Goal: Task Accomplishment & Management: Manage account settings

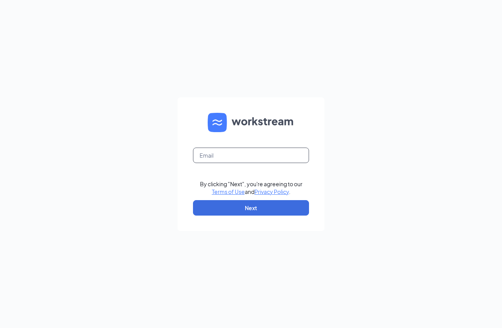
type input "[EMAIL_ADDRESS][DOMAIN_NAME]"
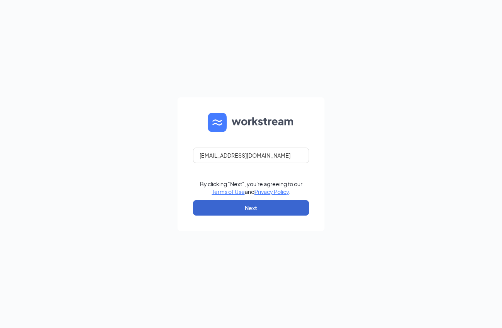
click at [268, 207] on button "Next" at bounding box center [251, 207] width 116 height 15
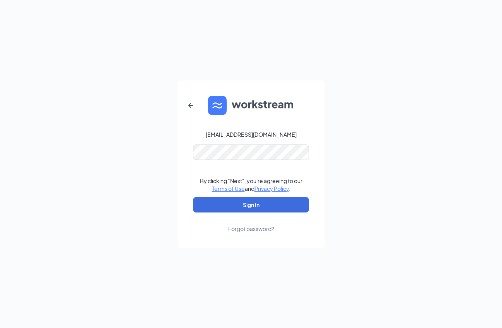
click at [251, 205] on button "Sign In" at bounding box center [251, 204] width 116 height 15
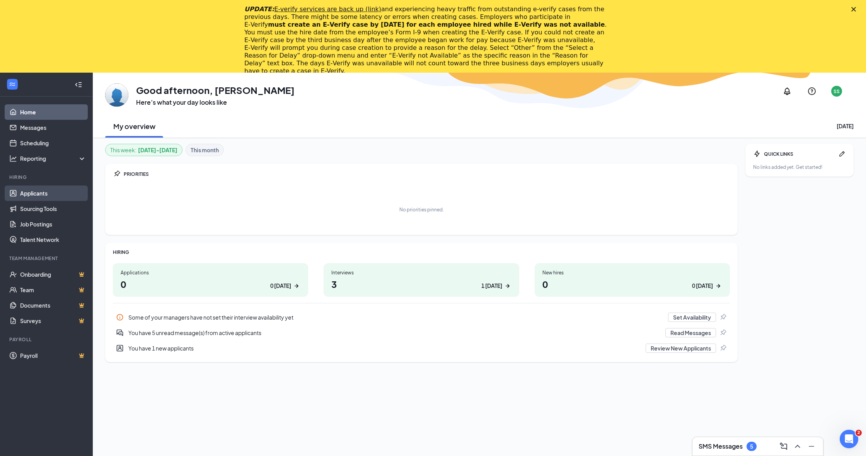
click at [62, 198] on link "Applicants" at bounding box center [53, 193] width 66 height 15
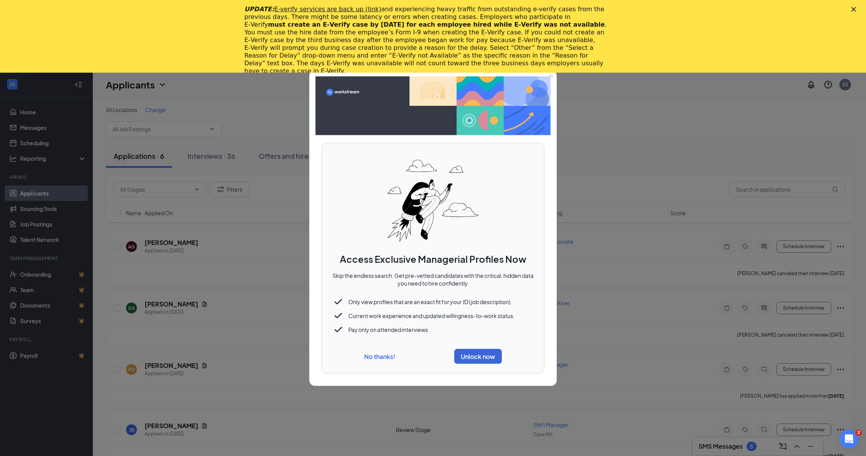
click at [384, 356] on button "No thanks!" at bounding box center [379, 356] width 31 height 8
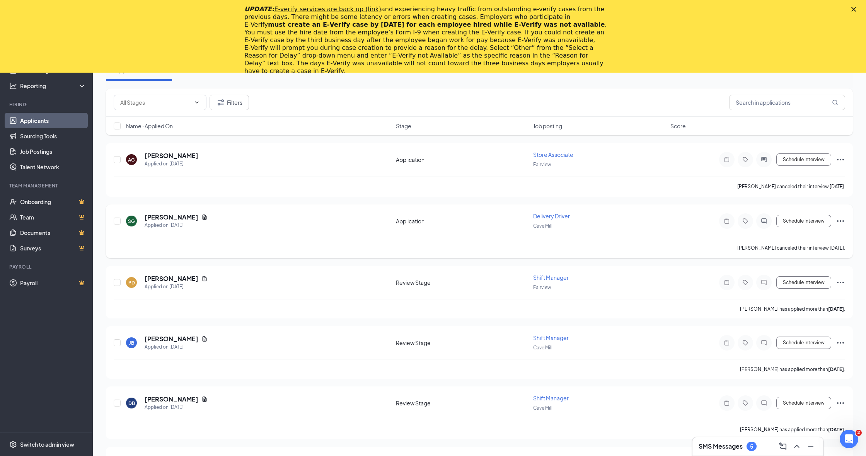
scroll to position [87, 0]
click at [165, 341] on h5 "[PERSON_NAME]" at bounding box center [172, 338] width 54 height 9
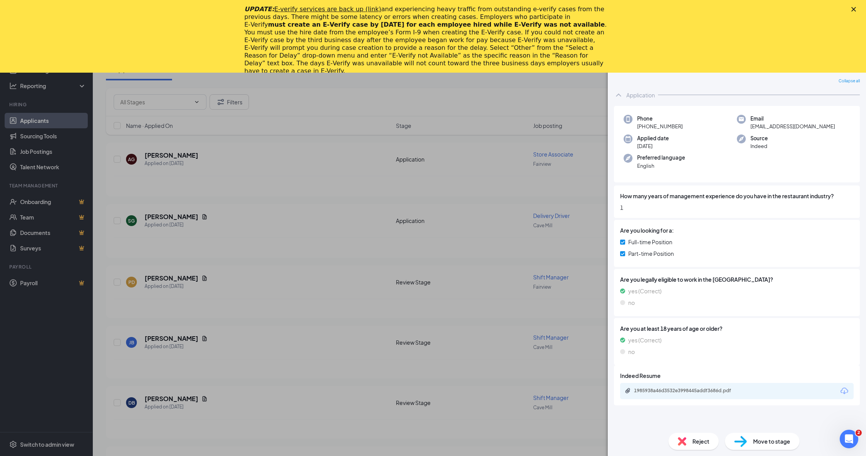
click at [853, 9] on polygon "Close" at bounding box center [853, 9] width 5 height 5
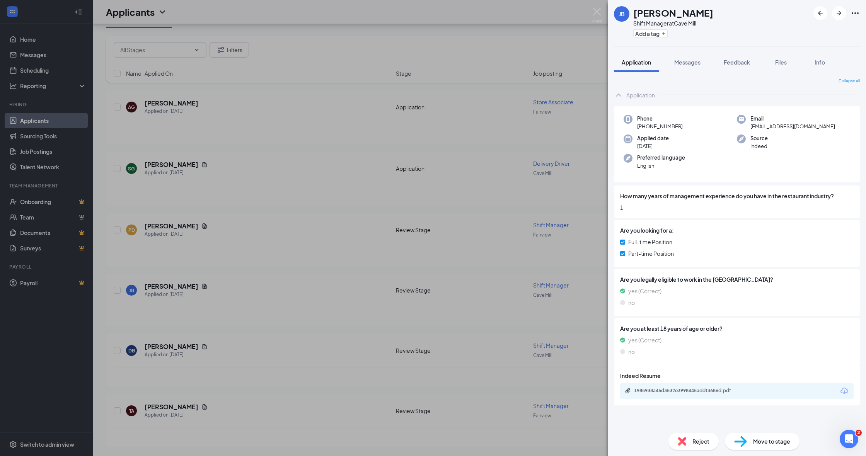
scroll to position [67, 0]
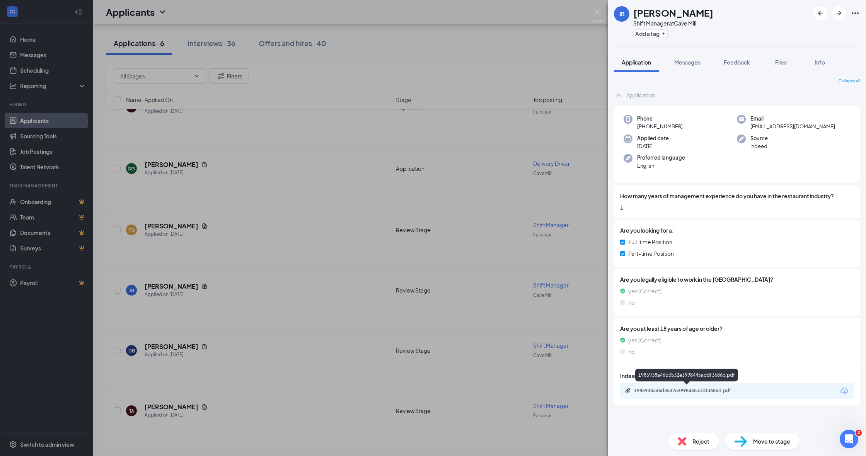
click at [695, 388] on div "1985938a46d3532e3998445addf3686d.pdf" at bounding box center [688, 391] width 108 height 6
click at [331, 66] on div "[PERSON_NAME] [PERSON_NAME] Shift Manager at [GEOGRAPHIC_DATA] Add a tag Applic…" at bounding box center [433, 228] width 866 height 456
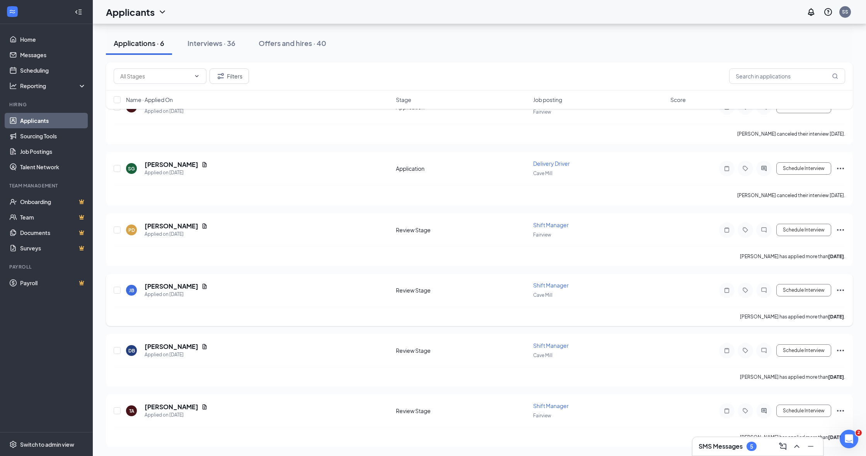
scroll to position [67, 0]
click at [182, 347] on h5 "[PERSON_NAME]" at bounding box center [172, 347] width 54 height 9
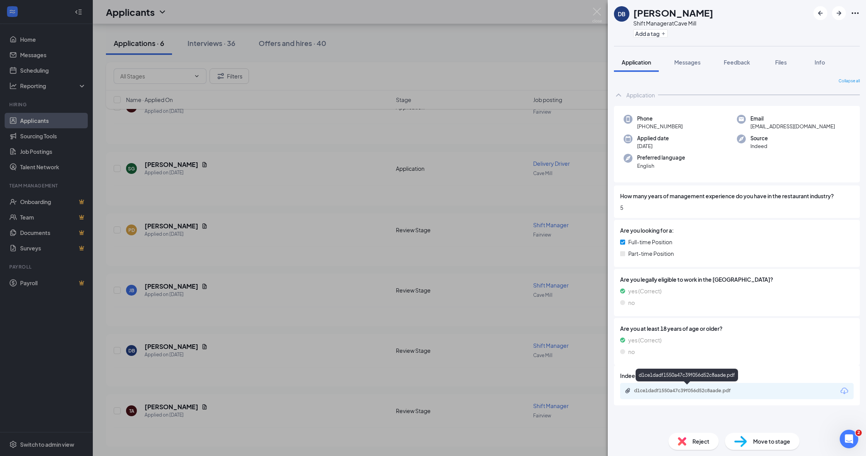
click at [698, 388] on div "d1ce1dadf1550a47c39f056d52c8aade.pdf" at bounding box center [688, 391] width 108 height 6
drag, startPoint x: 597, startPoint y: 13, endPoint x: 588, endPoint y: 19, distance: 11.2
click at [162, 406] on div "DB [PERSON_NAME] Shift Manager at [GEOGRAPHIC_DATA] Add a tag Application Messa…" at bounding box center [433, 228] width 866 height 456
drag, startPoint x: 336, startPoint y: 401, endPoint x: 348, endPoint y: 400, distance: 12.8
click at [336, 401] on div "DB [PERSON_NAME] Shift Manager at [GEOGRAPHIC_DATA] Add a tag Application Messa…" at bounding box center [433, 228] width 866 height 456
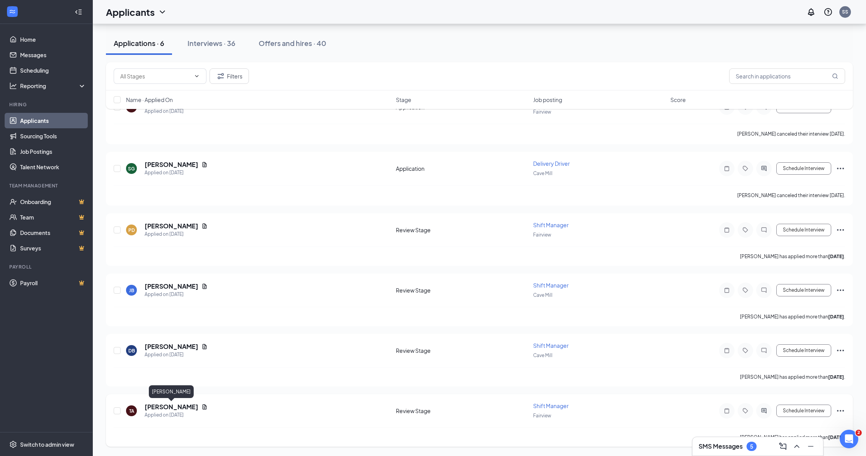
click at [167, 409] on h5 "[PERSON_NAME]" at bounding box center [172, 407] width 54 height 9
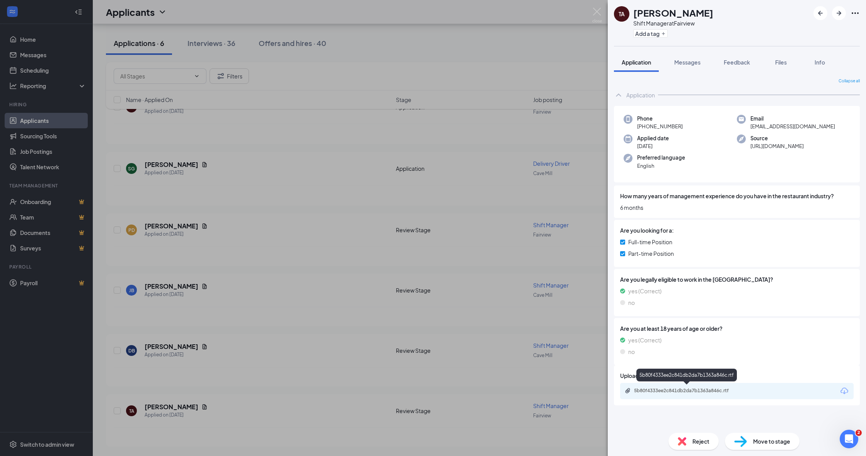
click at [660, 388] on div "5b80f4333ee2c841db2da7b1363a846c.rtf" at bounding box center [688, 391] width 108 height 6
drag, startPoint x: 441, startPoint y: 56, endPoint x: 436, endPoint y: 57, distance: 5.2
click at [441, 56] on div "[PERSON_NAME] Shift Manager at [GEOGRAPHIC_DATA] Add a tag Application Messages…" at bounding box center [433, 228] width 866 height 456
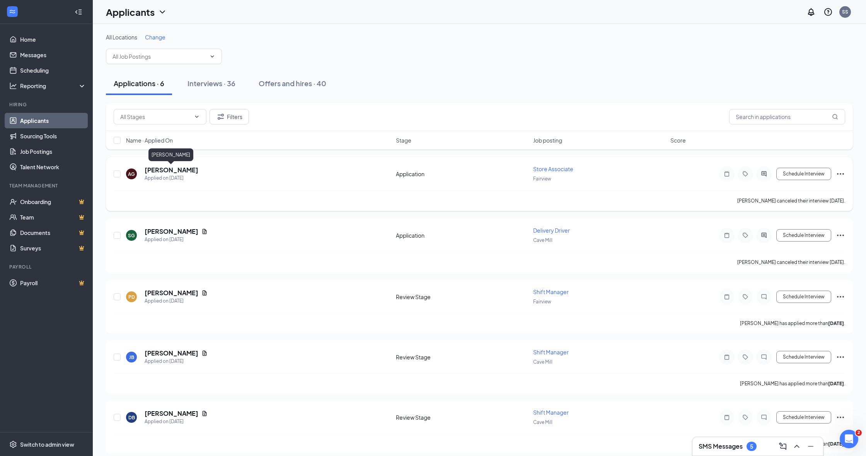
click at [184, 172] on h5 "[PERSON_NAME]" at bounding box center [172, 170] width 54 height 9
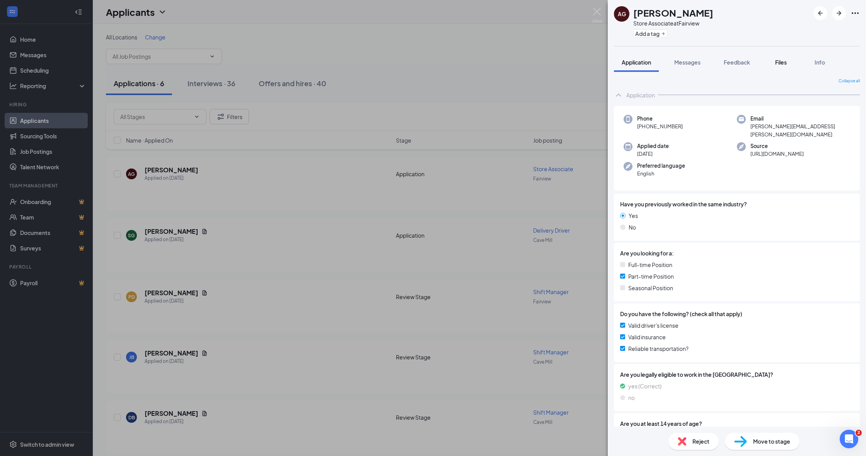
click at [780, 63] on span "Files" at bounding box center [781, 62] width 12 height 7
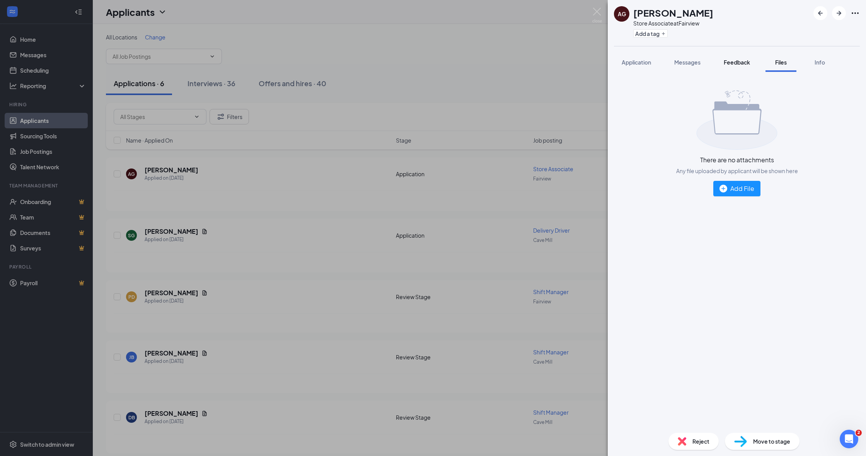
click at [741, 63] on span "Feedback" at bounding box center [737, 62] width 26 height 7
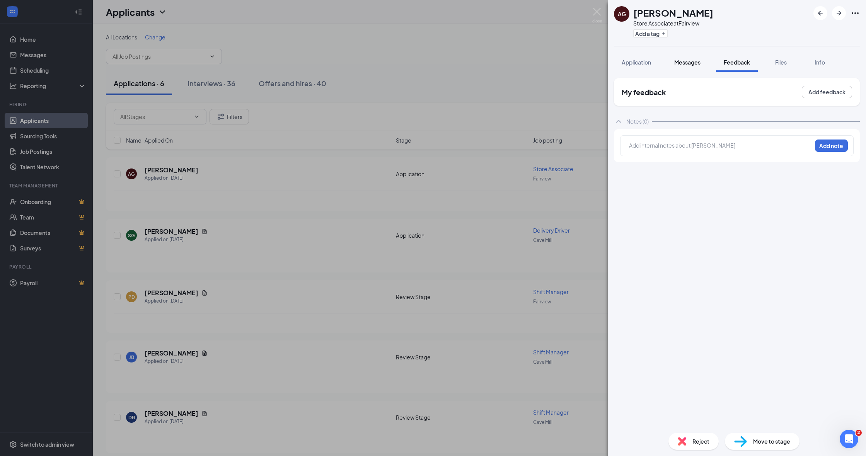
click at [693, 64] on span "Messages" at bounding box center [687, 62] width 26 height 7
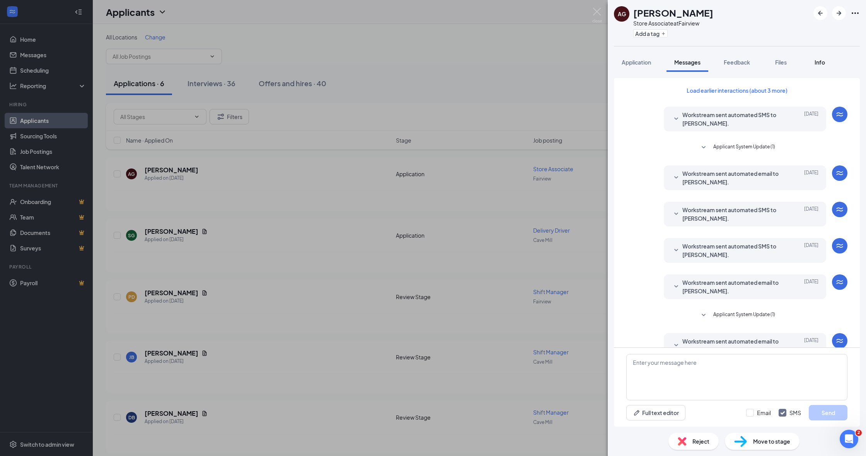
click at [817, 60] on span "Info" at bounding box center [820, 62] width 10 height 7
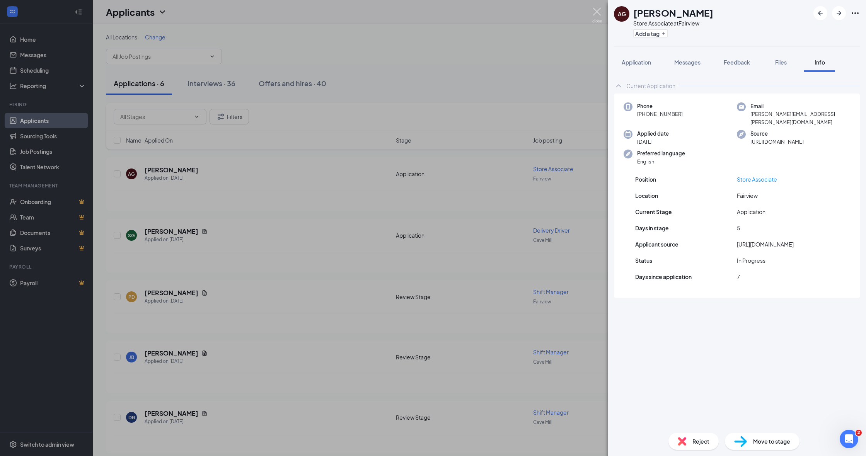
click at [598, 9] on img at bounding box center [597, 15] width 10 height 15
